Goal: Information Seeking & Learning: Check status

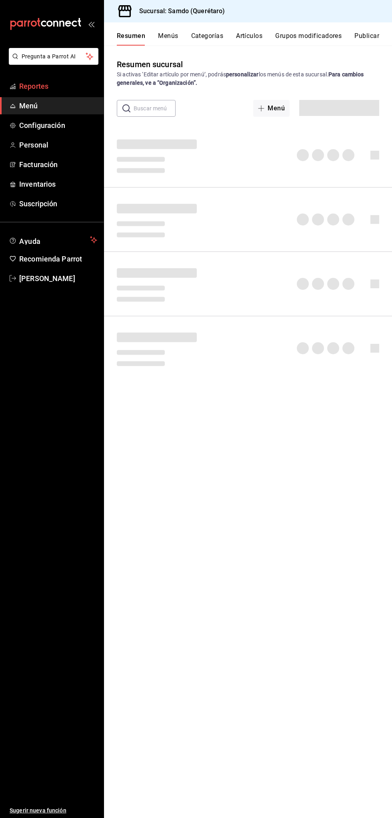
click at [56, 84] on span "Reportes" at bounding box center [58, 86] width 78 height 11
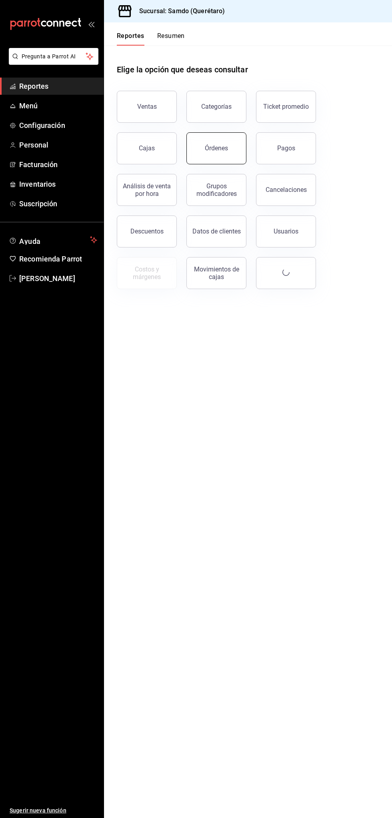
click at [239, 153] on button "Órdenes" at bounding box center [216, 148] width 60 height 32
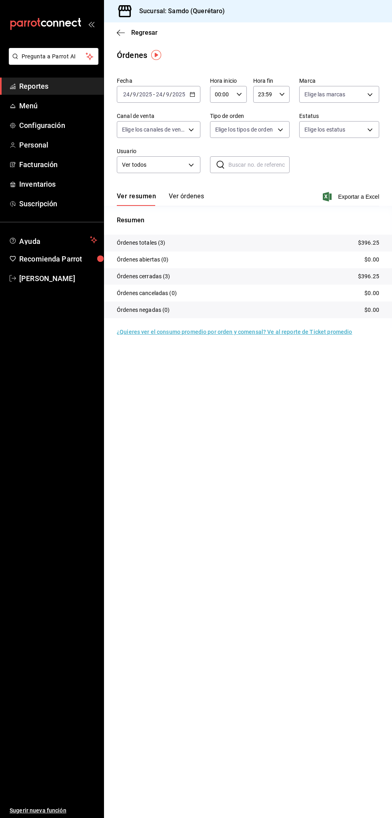
click at [194, 202] on button "Ver órdenes" at bounding box center [186, 199] width 35 height 14
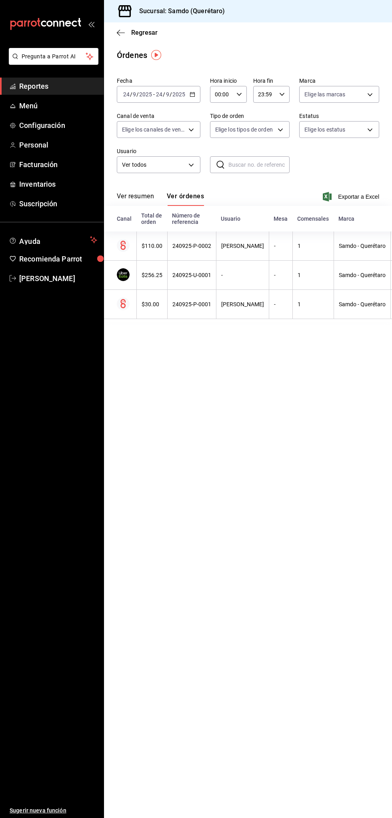
click at [48, 87] on span "Reportes" at bounding box center [58, 86] width 78 height 11
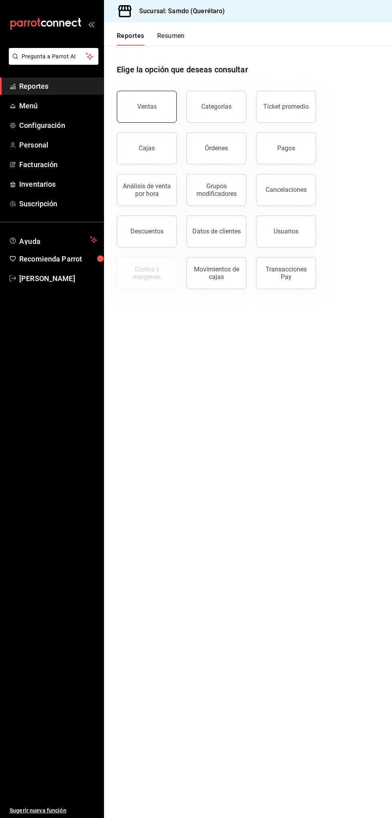
click at [155, 104] on div "Ventas" at bounding box center [147, 107] width 20 height 8
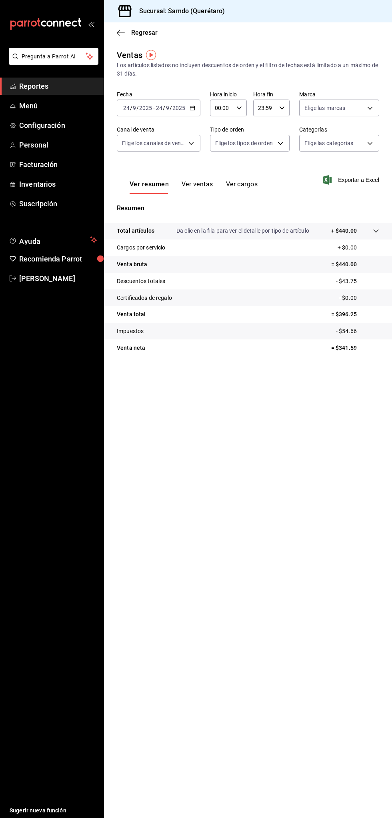
click at [58, 83] on span "Reportes" at bounding box center [58, 86] width 78 height 11
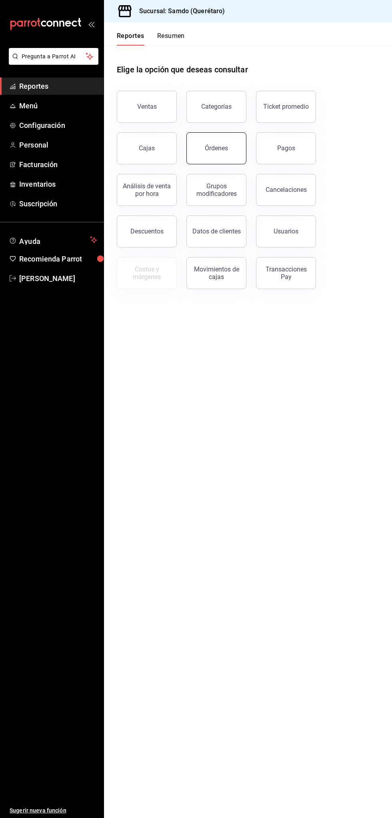
click at [223, 152] on button "Órdenes" at bounding box center [216, 148] width 60 height 32
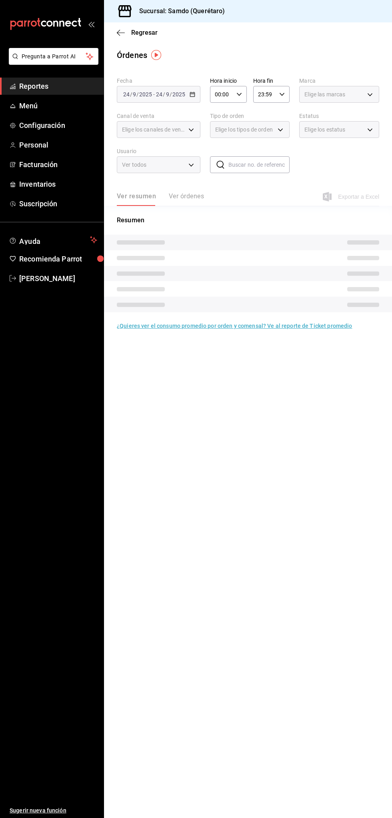
click at [58, 81] on span "Reportes" at bounding box center [58, 86] width 78 height 11
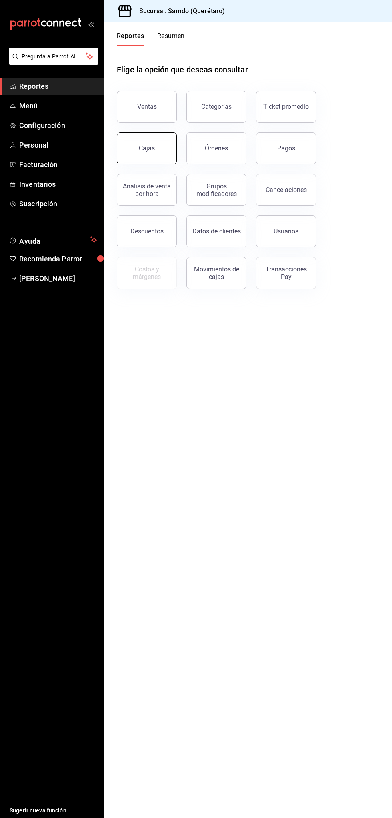
click at [149, 148] on div "Cajas" at bounding box center [147, 148] width 16 height 10
